Goal: Task Accomplishment & Management: Complete application form

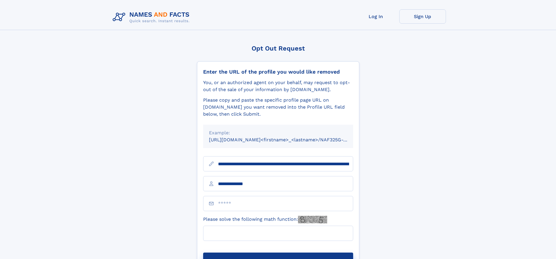
type input "**********"
type input "*"
click at [278, 253] on button "Submit Opt Out Request" at bounding box center [278, 262] width 150 height 19
